Goal: Task Accomplishment & Management: Use online tool/utility

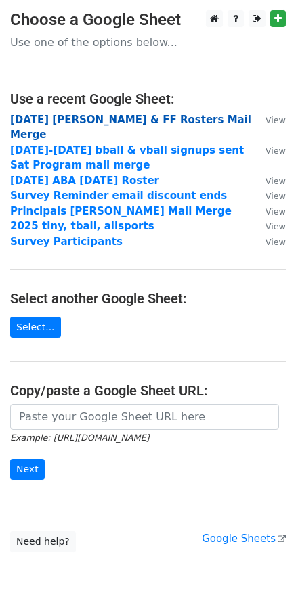
click at [66, 121] on strong "Oct 25 Vaca & FF Rosters Mail Merge" at bounding box center [130, 128] width 241 height 28
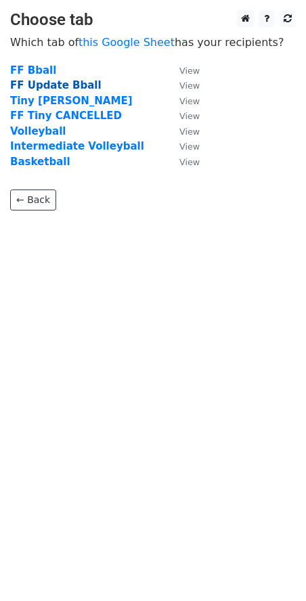
click at [70, 83] on strong "FF Update Bball" at bounding box center [55, 85] width 91 height 12
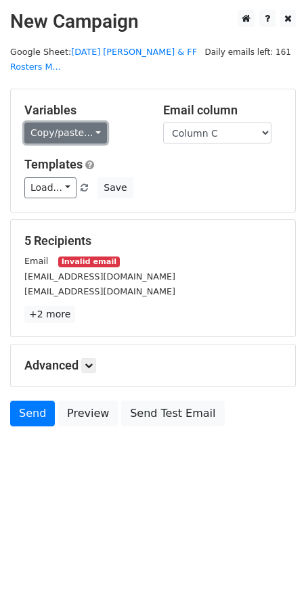
click at [94, 123] on link "Copy/paste..." at bounding box center [65, 133] width 83 height 21
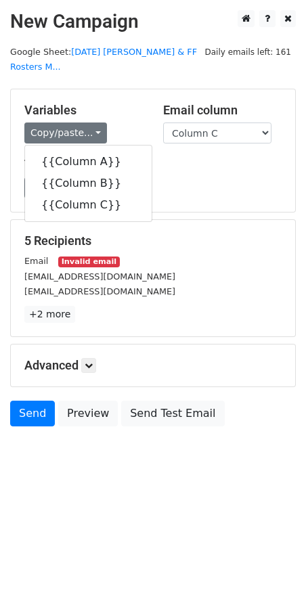
click at [150, 177] on div "Load... Webinar Invitation Order Confirmation Trial Expiration Warning Newslett…" at bounding box center [153, 187] width 278 height 21
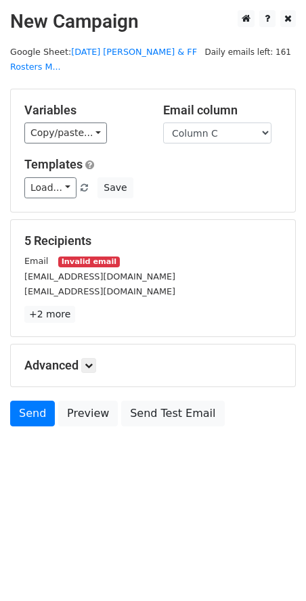
click at [150, 269] on div "JonesTyesha@yahoo.com" at bounding box center [153, 277] width 278 height 16
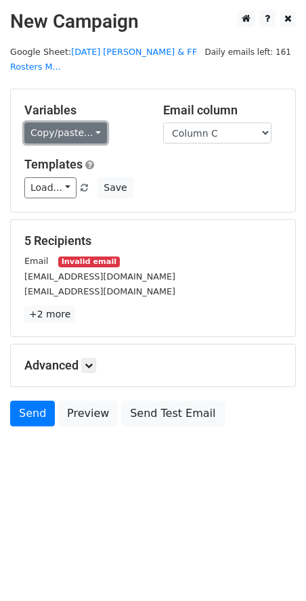
click at [90, 123] on link "Copy/paste..." at bounding box center [65, 133] width 83 height 21
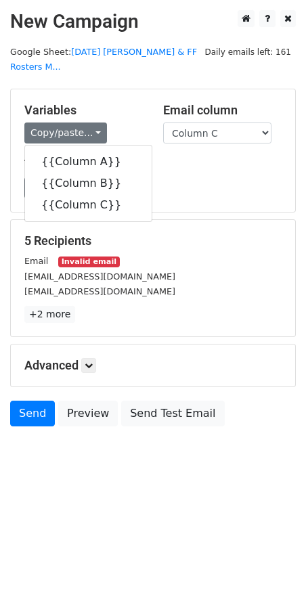
click at [154, 253] on div "Email Invalid email" at bounding box center [153, 261] width 278 height 16
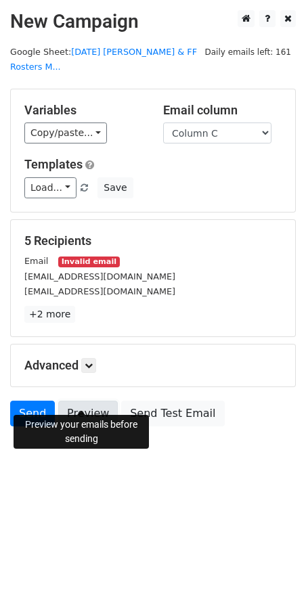
click at [85, 401] on link "Preview" at bounding box center [88, 414] width 60 height 26
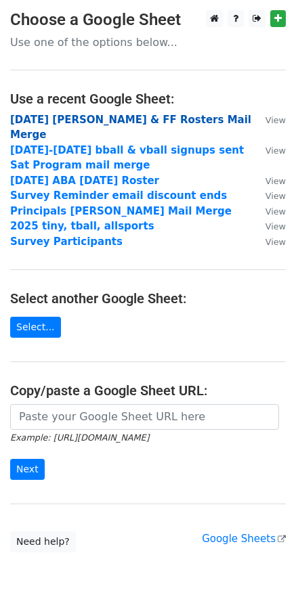
click at [84, 119] on strong "Oct 25 Vaca & FF Rosters Mail Merge" at bounding box center [130, 128] width 241 height 28
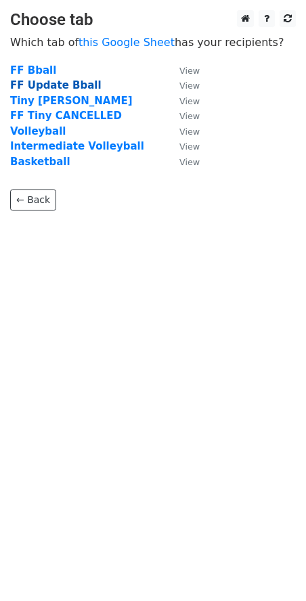
click at [53, 83] on strong "FF Update Bball" at bounding box center [55, 85] width 91 height 12
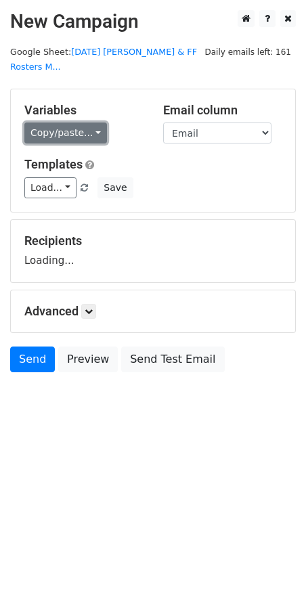
click at [65, 123] on link "Copy/paste..." at bounding box center [65, 133] width 83 height 21
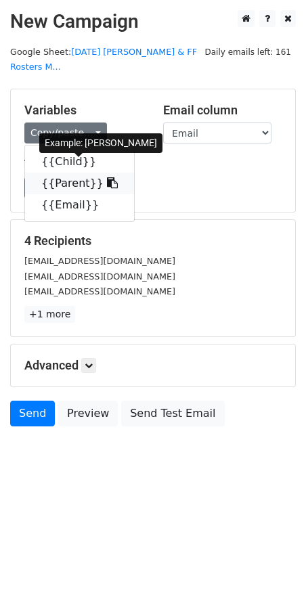
click at [65, 173] on link "{{Parent}}" at bounding box center [79, 184] width 109 height 22
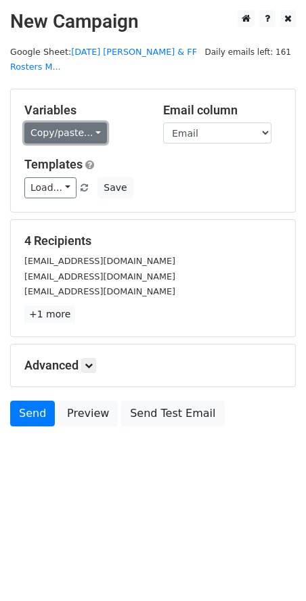
click at [83, 123] on link "Copy/paste..." at bounding box center [65, 133] width 83 height 21
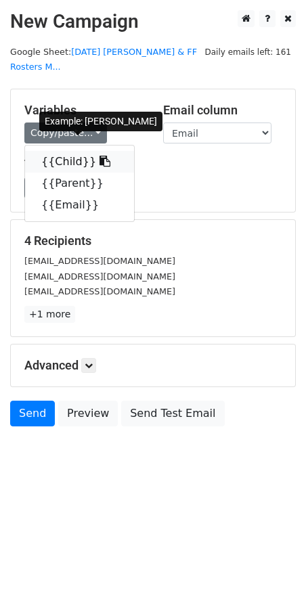
click at [67, 151] on link "{{Child}}" at bounding box center [79, 162] width 109 height 22
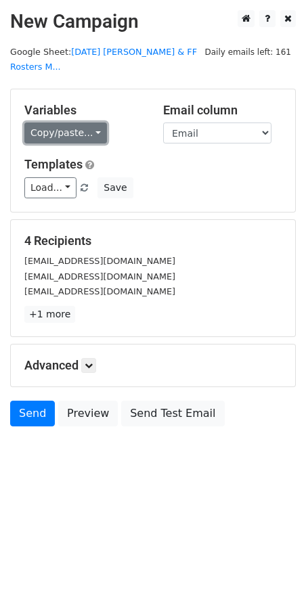
click at [88, 123] on link "Copy/paste..." at bounding box center [65, 133] width 83 height 21
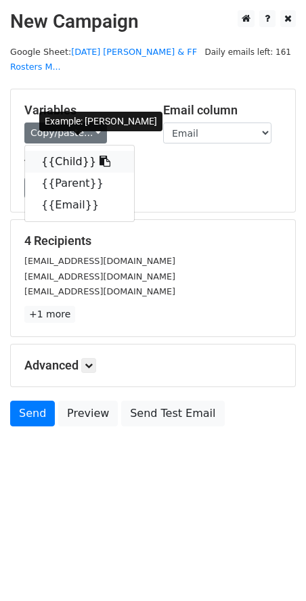
click at [59, 151] on link "{{Child}}" at bounding box center [79, 162] width 109 height 22
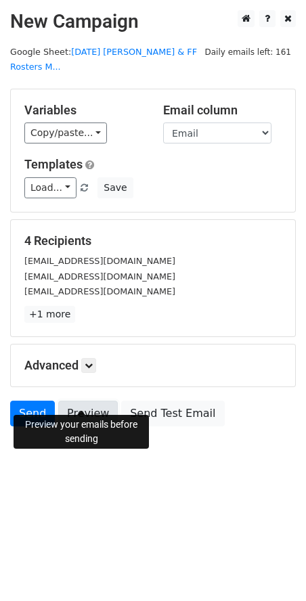
click at [89, 401] on link "Preview" at bounding box center [88, 414] width 60 height 26
click at [91, 401] on link "Preview" at bounding box center [88, 414] width 60 height 26
click at [80, 401] on link "Preview" at bounding box center [88, 414] width 60 height 26
click at [91, 401] on link "Preview" at bounding box center [88, 414] width 60 height 26
click at [84, 401] on link "Preview" at bounding box center [88, 414] width 60 height 26
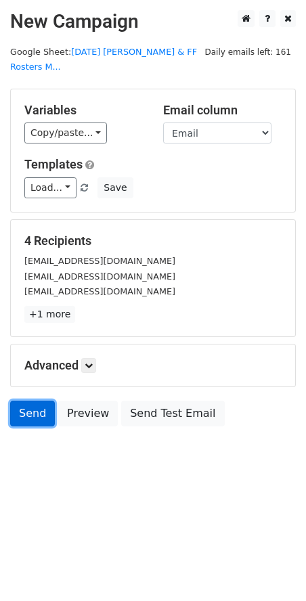
click at [33, 401] on link "Send" at bounding box center [32, 414] width 45 height 26
